Goal: Use online tool/utility: Use online tool/utility

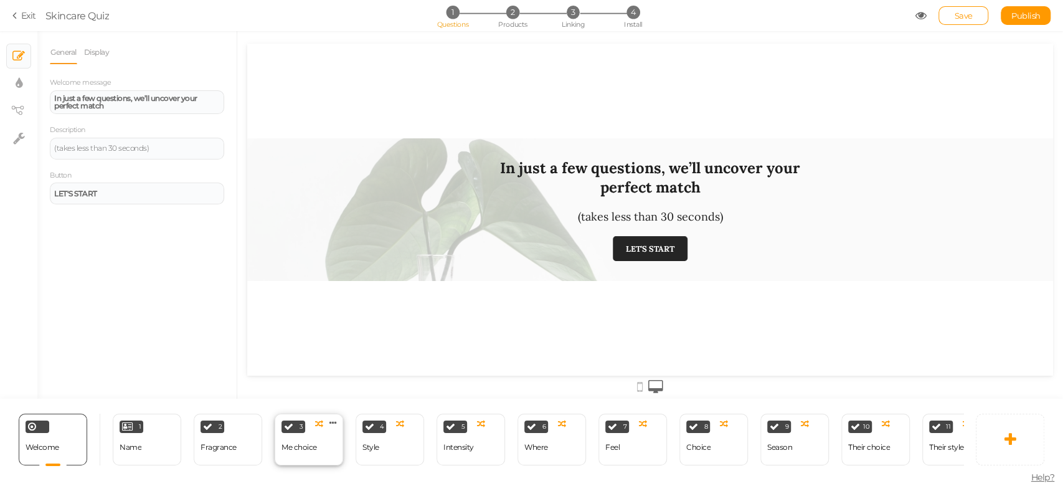
click at [285, 437] on div "Me choice" at bounding box center [300, 448] width 36 height 22
select select "2"
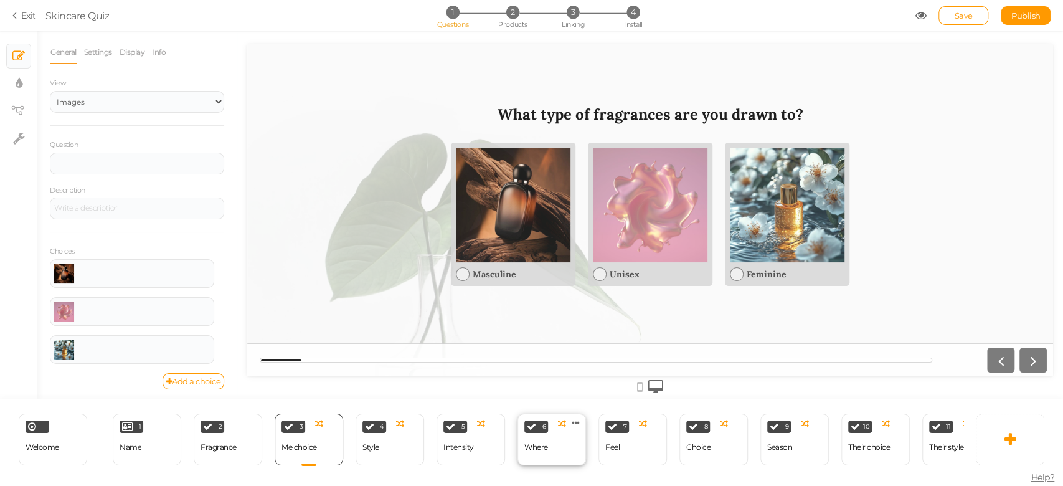
click at [556, 440] on div "6 Where × Define the conditions to show this slide. Clone Change type Delete" at bounding box center [552, 440] width 69 height 52
select select "2"
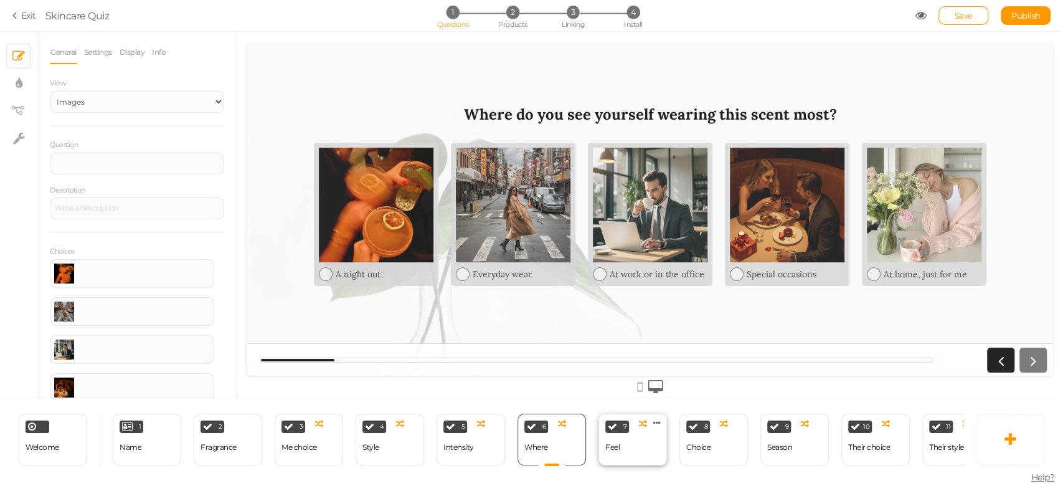
click at [606, 444] on div "Feel" at bounding box center [613, 447] width 14 height 9
select select "2"
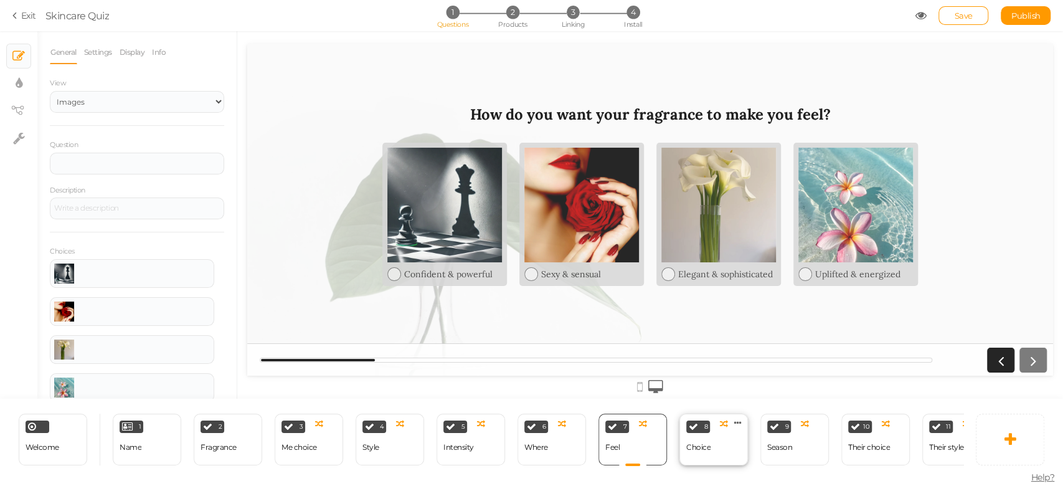
click at [704, 445] on div "Choice" at bounding box center [698, 447] width 24 height 9
select select "2"
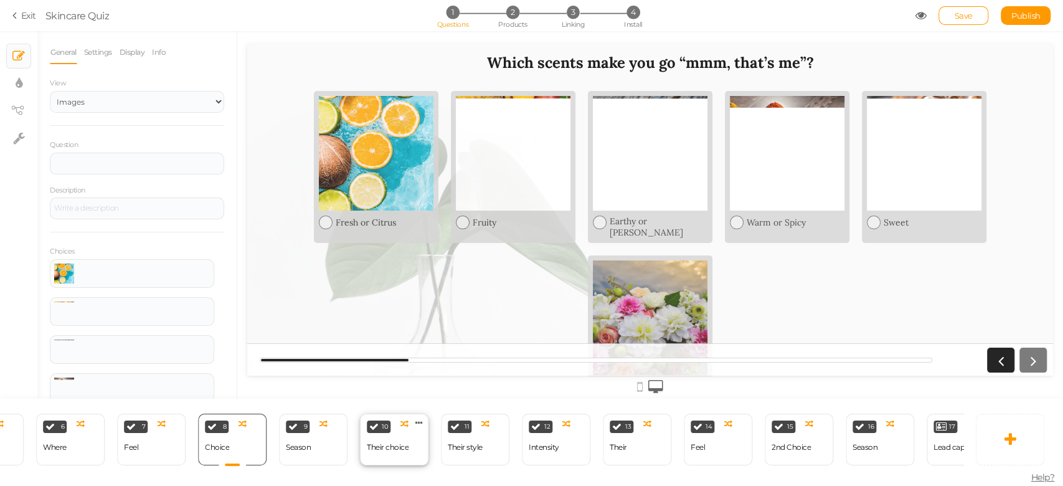
scroll to position [0, 613]
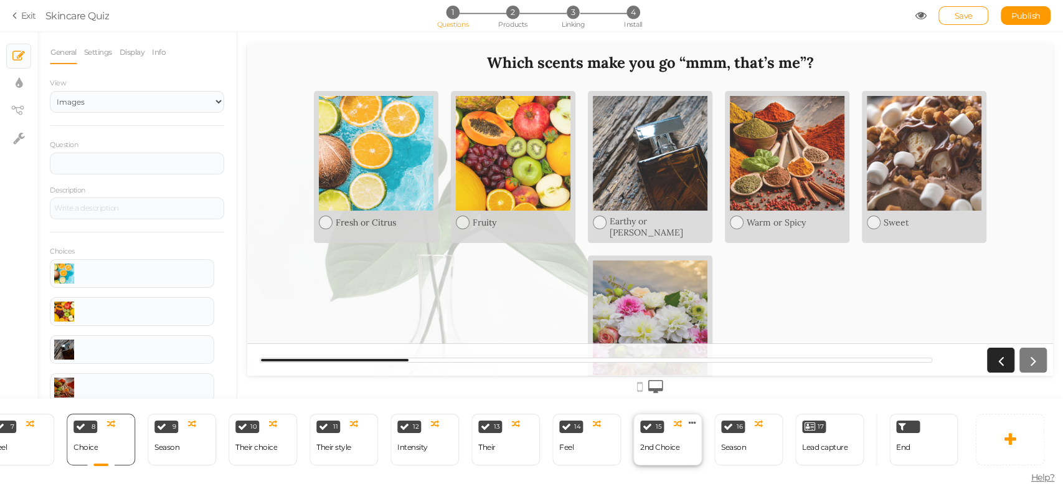
click at [662, 443] on div "2nd Choice" at bounding box center [659, 447] width 39 height 9
select select "2"
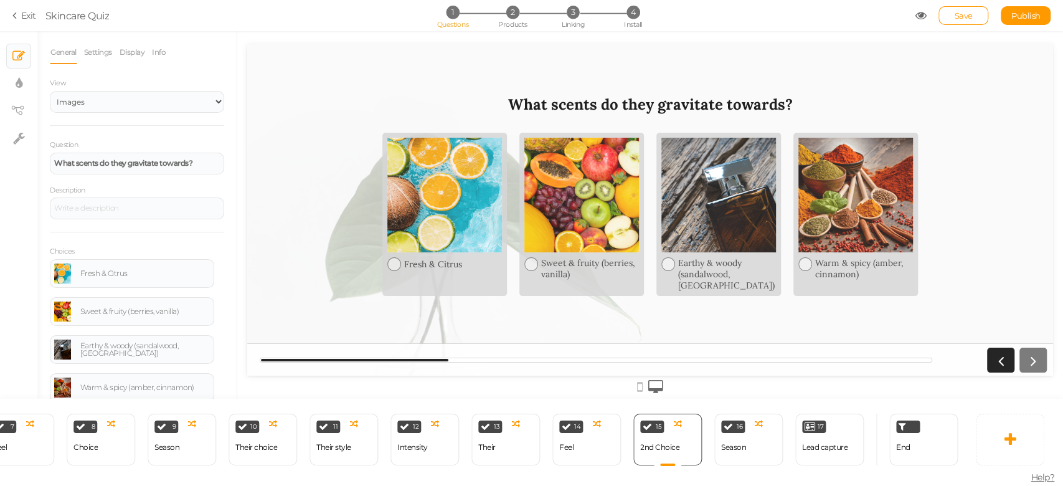
scroll to position [0, 0]
